Goal: Information Seeking & Learning: Learn about a topic

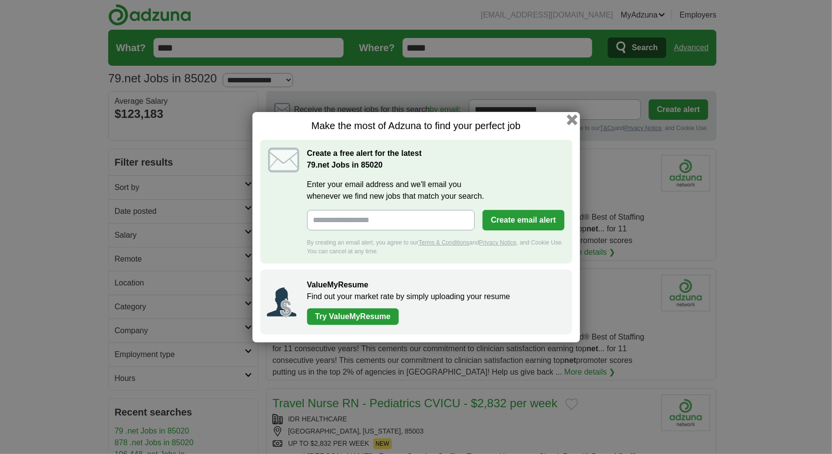
click at [573, 118] on button "button" at bounding box center [571, 119] width 11 height 11
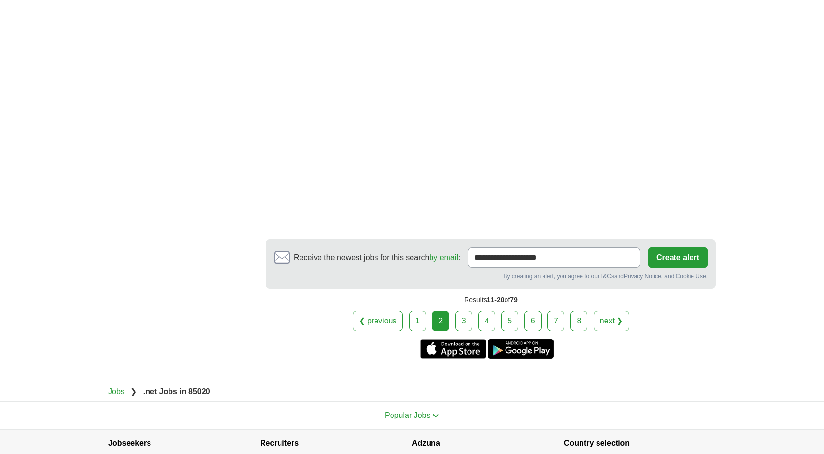
scroll to position [1757, 0]
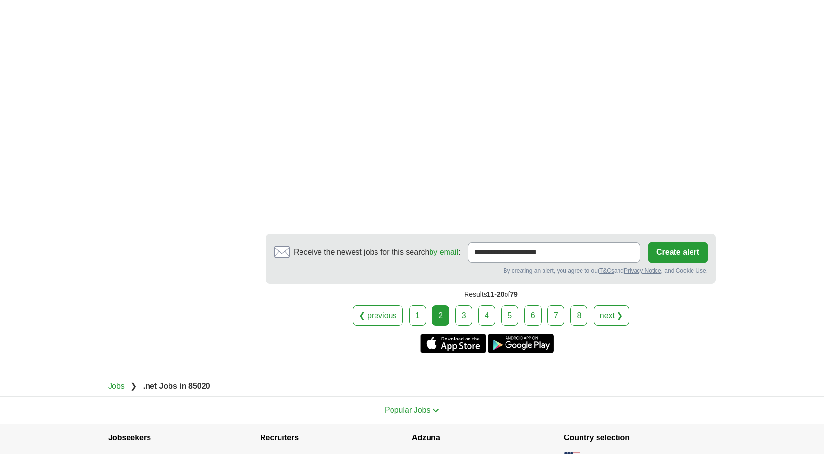
click at [463, 306] on link "3" at bounding box center [464, 316] width 17 height 20
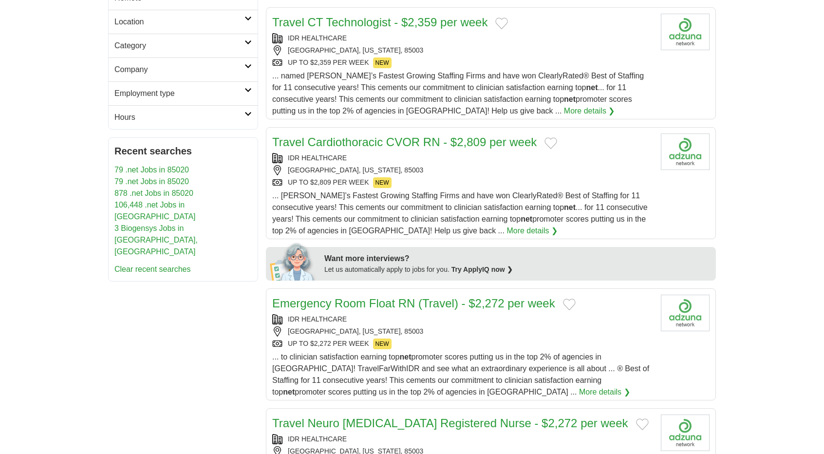
scroll to position [266, 0]
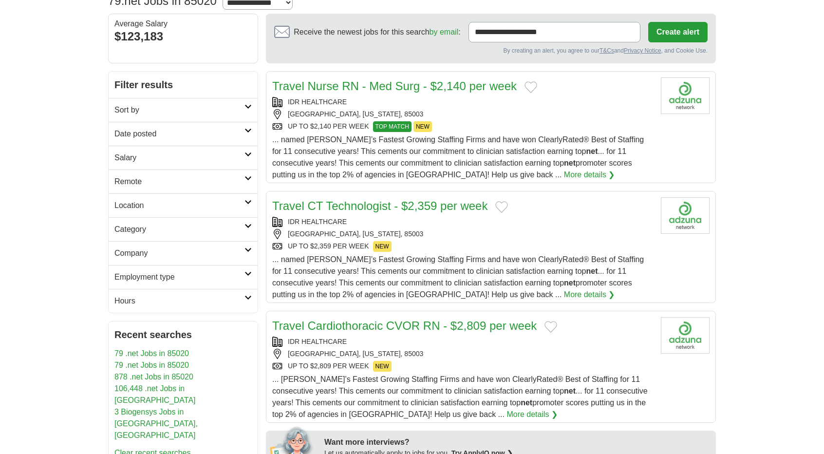
scroll to position [0, 0]
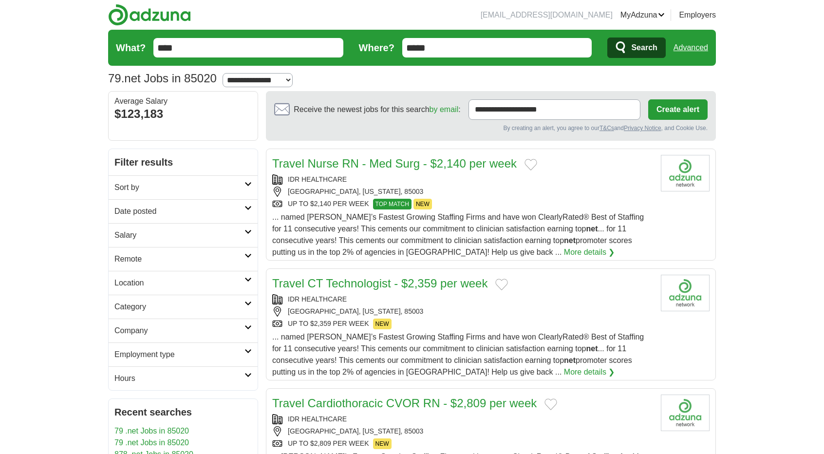
click at [636, 49] on span "Search" at bounding box center [644, 47] width 26 height 19
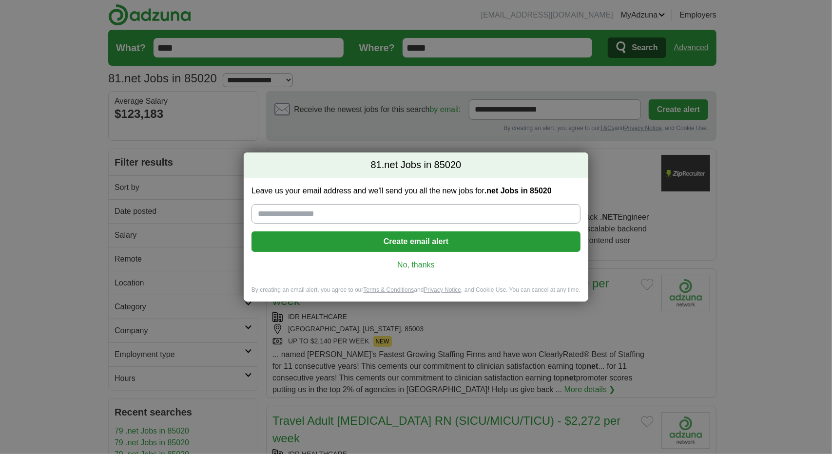
click at [412, 261] on link "No, thanks" at bounding box center [415, 265] width 313 height 11
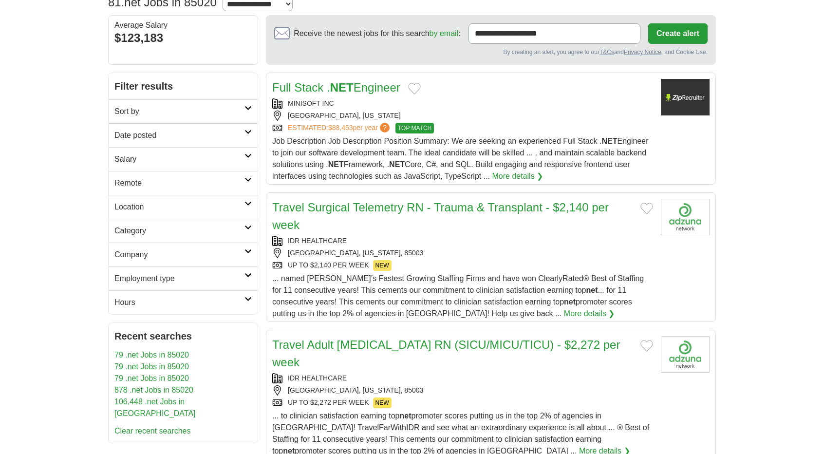
scroll to position [79, 0]
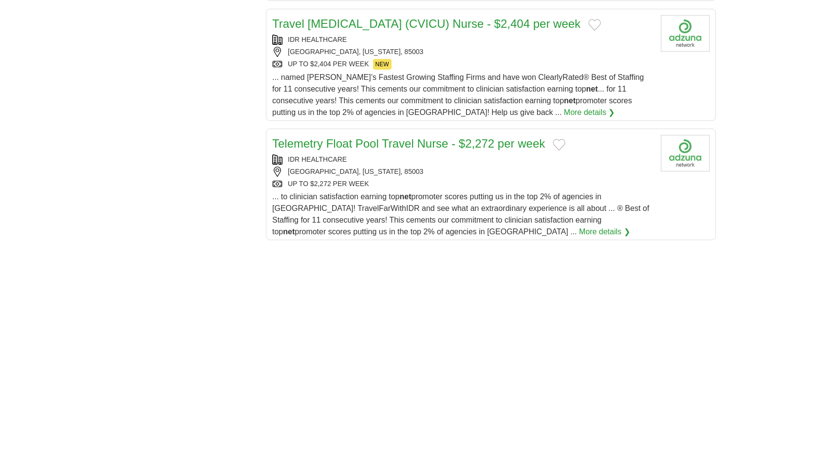
scroll to position [1260, 0]
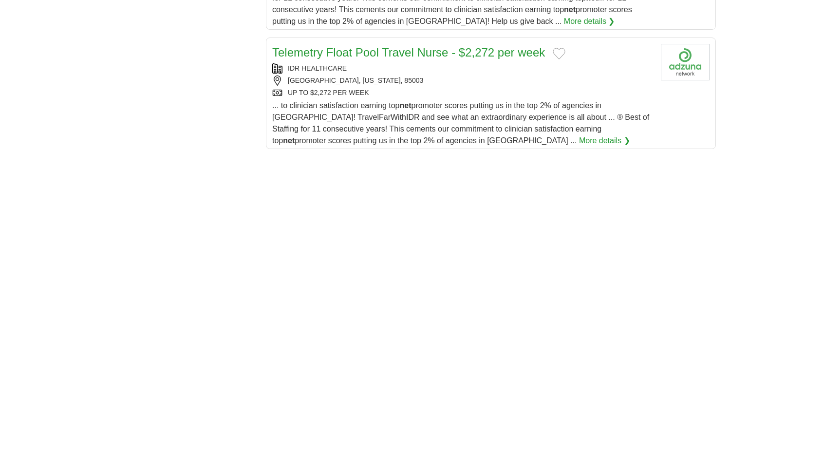
scroll to position [1350, 0]
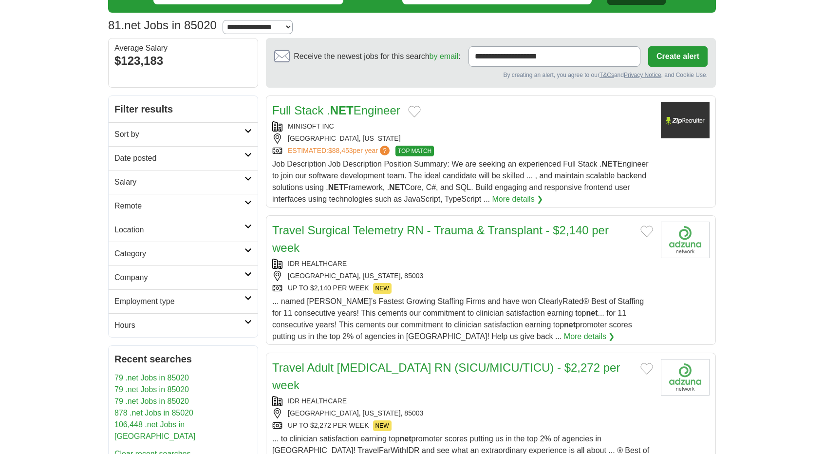
scroll to position [0, 0]
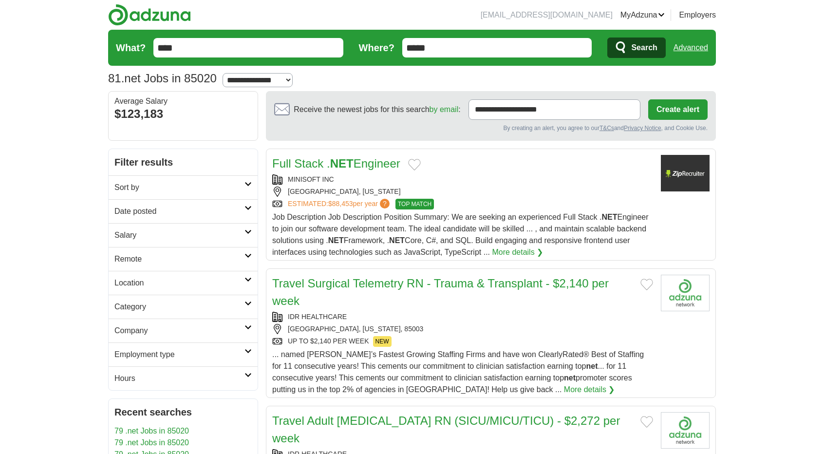
drag, startPoint x: 453, startPoint y: 46, endPoint x: 402, endPoint y: 45, distance: 51.2
click at [402, 45] on form "What? **** Where? ***** Search Advanced" at bounding box center [412, 48] width 608 height 36
type input "**"
click at [608, 38] on button "Search" at bounding box center [637, 48] width 58 height 20
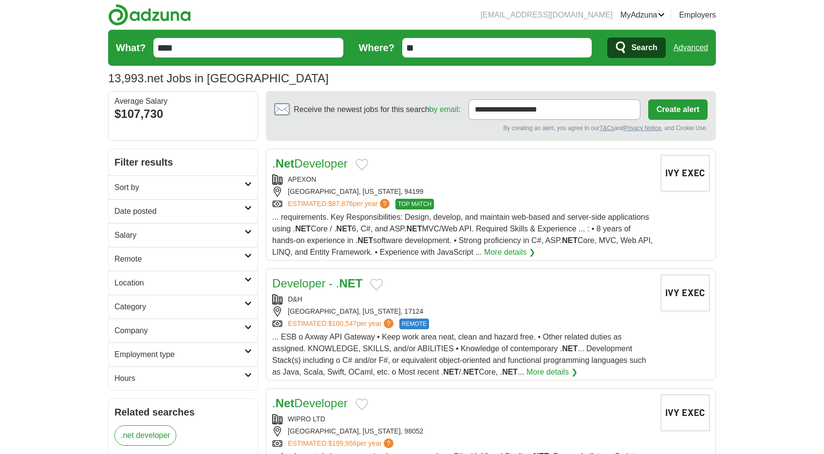
drag, startPoint x: 524, startPoint y: 193, endPoint x: 445, endPoint y: 161, distance: 85.2
click at [445, 161] on div ". Net Developer" at bounding box center [462, 164] width 381 height 18
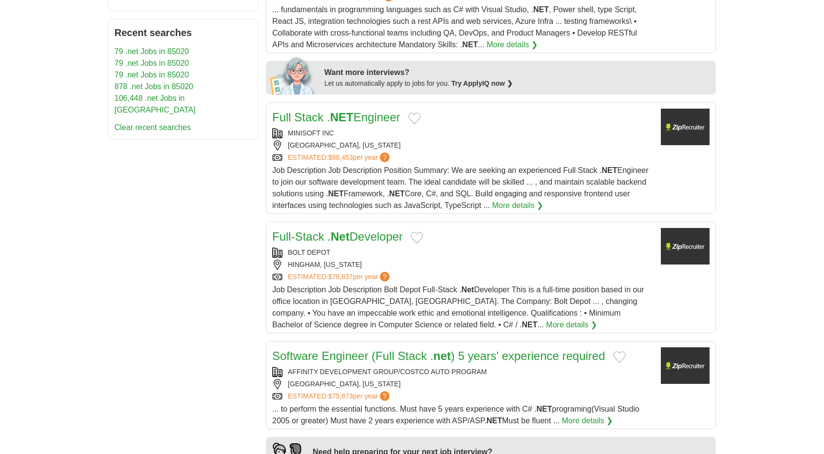
scroll to position [447, 0]
click at [433, 259] on div "HINGHAM, MASSACHUSETTS" at bounding box center [462, 264] width 381 height 10
